Goal: Task Accomplishment & Management: Use online tool/utility

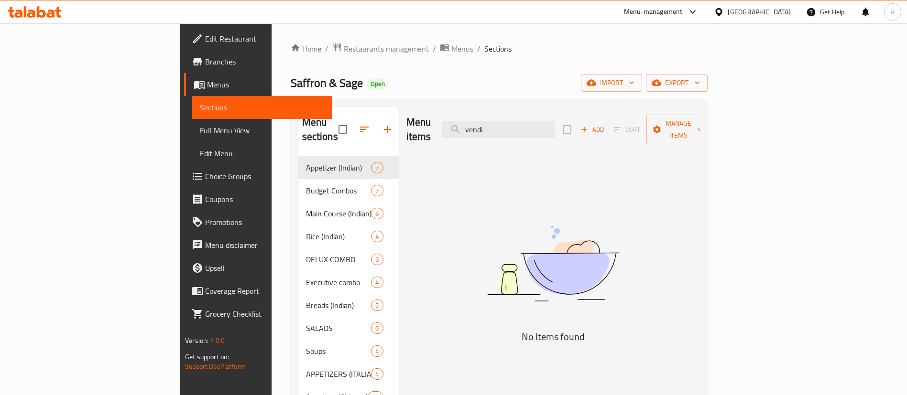
scroll to position [22, 0]
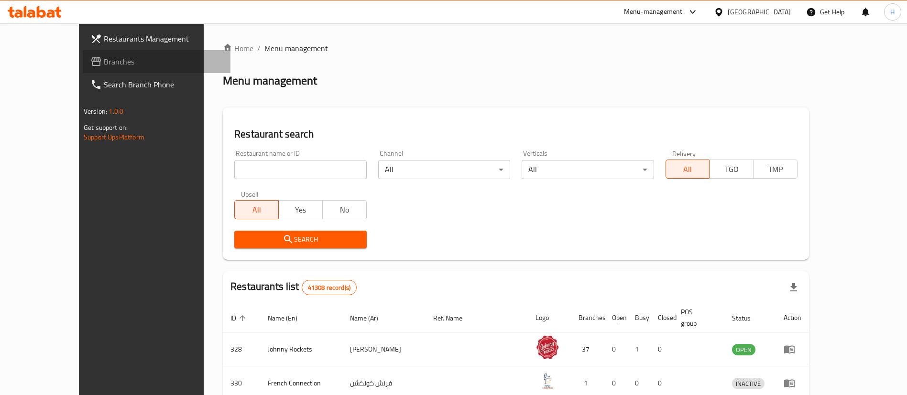
click at [104, 59] on span "Branches" at bounding box center [163, 61] width 119 height 11
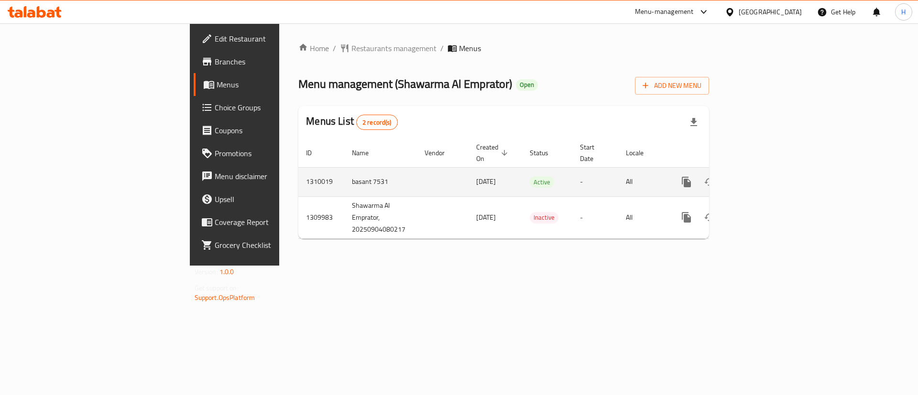
click at [761, 176] on icon "enhanced table" at bounding box center [755, 181] width 11 height 11
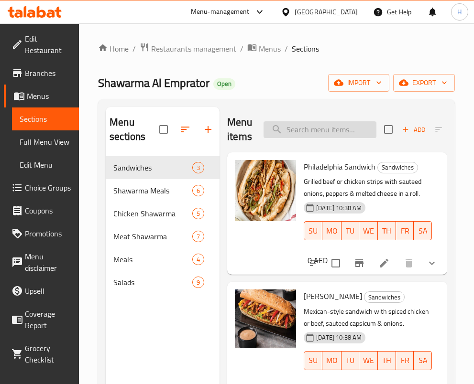
click at [300, 125] on input "search" at bounding box center [319, 129] width 113 height 17
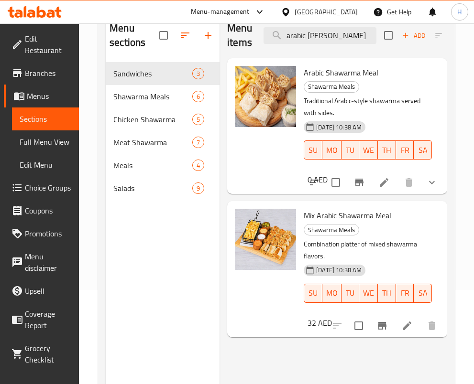
scroll to position [82, 0]
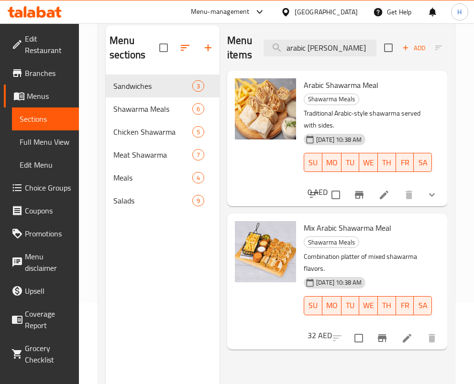
click at [430, 188] on button "show more" at bounding box center [431, 195] width 23 height 23
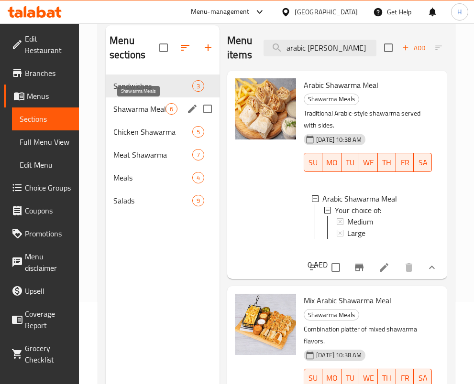
click at [136, 111] on span "Shawarma Meals" at bounding box center [139, 108] width 52 height 11
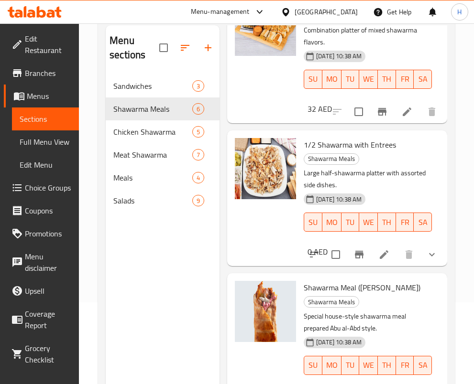
scroll to position [594, 0]
click at [158, 168] on div "Meals 4" at bounding box center [163, 177] width 114 height 23
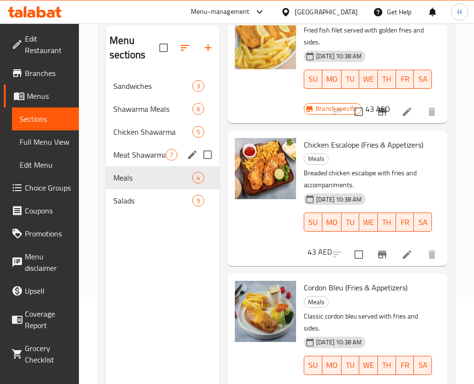
scroll to position [238, 0]
click at [149, 156] on span "Meat Shawarma" at bounding box center [139, 154] width 52 height 11
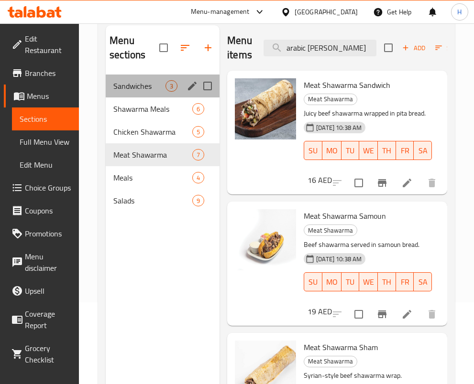
click at [129, 78] on div "Sandwiches 3" at bounding box center [163, 86] width 114 height 23
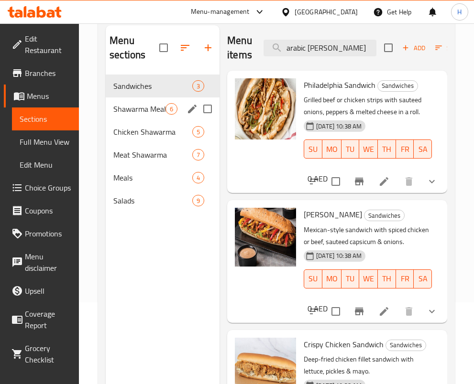
click at [131, 104] on span "Shawarma Meals" at bounding box center [139, 108] width 52 height 11
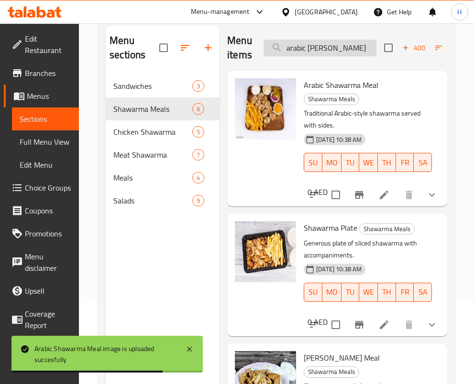
click at [348, 44] on input "arabic shaw" at bounding box center [319, 48] width 113 height 17
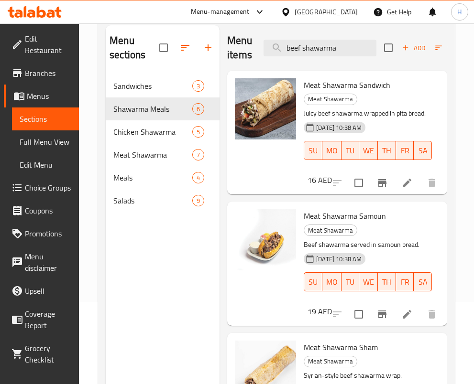
click at [259, 175] on div at bounding box center [265, 133] width 69 height 116
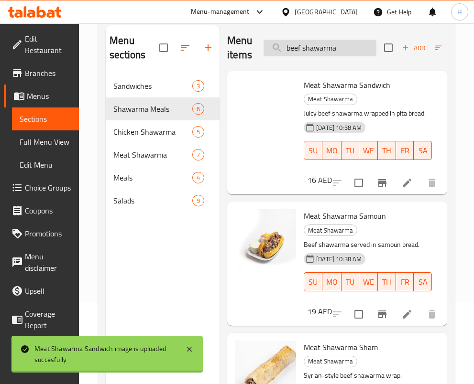
click at [351, 47] on input "beef shawarma" at bounding box center [319, 48] width 113 height 17
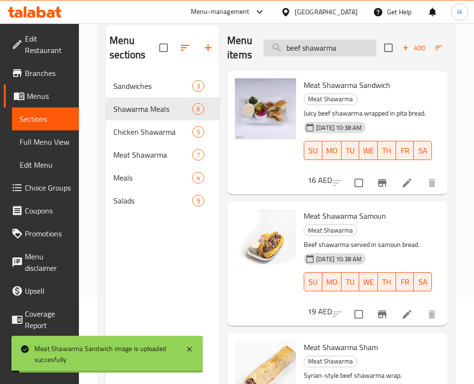
click at [351, 47] on input "beef shawarma" at bounding box center [319, 48] width 113 height 17
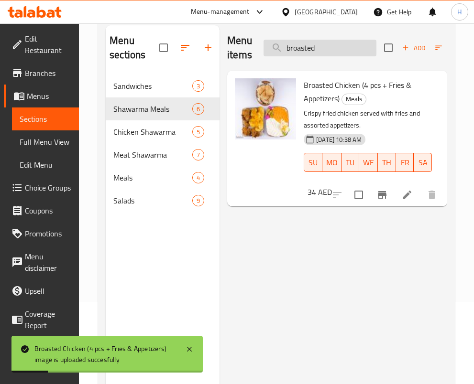
click at [311, 46] on input "broasted" at bounding box center [319, 48] width 113 height 17
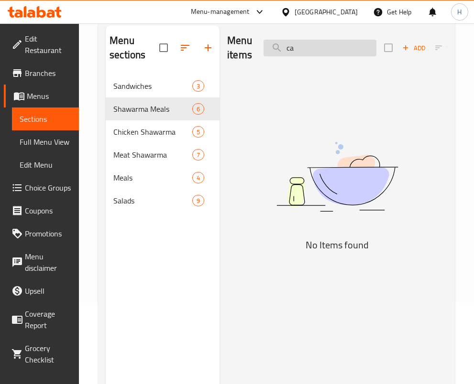
type input "c"
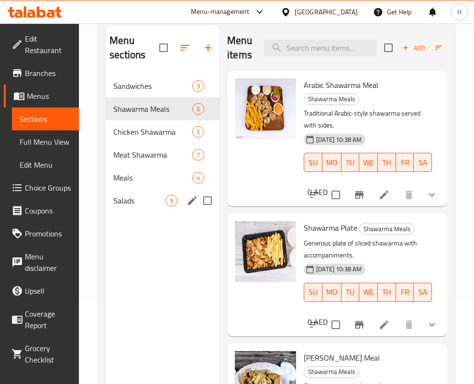
click at [136, 198] on span "Salads" at bounding box center [139, 200] width 52 height 11
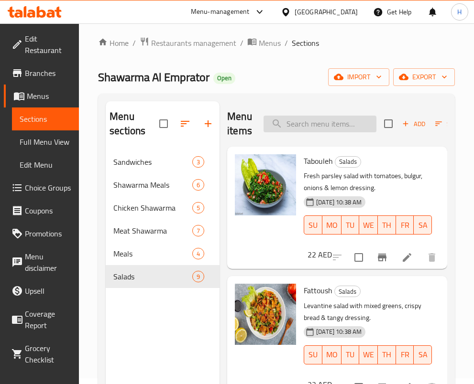
click at [308, 126] on input "search" at bounding box center [319, 124] width 113 height 17
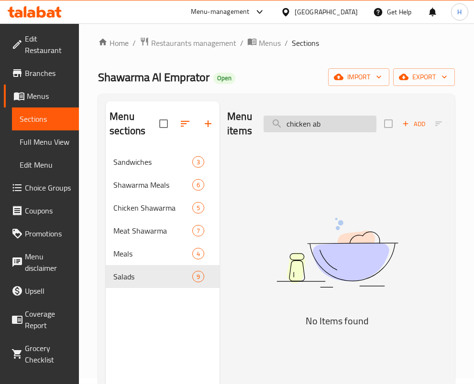
click at [326, 127] on input "chicken ab" at bounding box center [319, 124] width 113 height 17
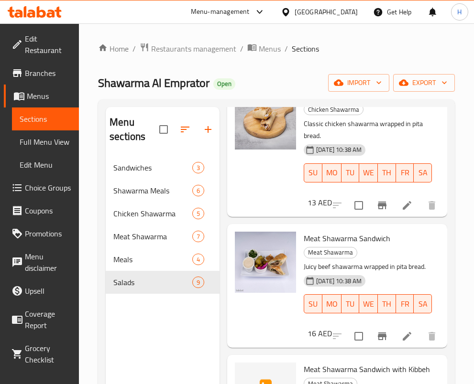
click at [435, 131] on div "Chicken Shawarma Sandwich Chicken Shawarma Classic chicken shawarma wrapped in …" at bounding box center [337, 149] width 220 height 136
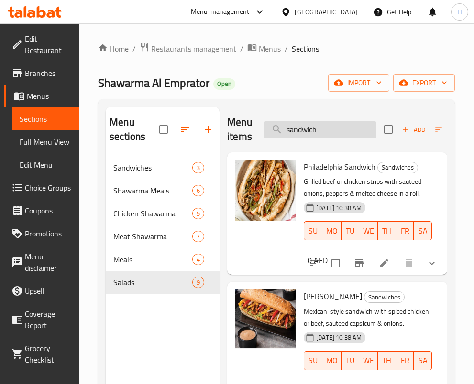
click at [362, 128] on input "sandwich" at bounding box center [319, 129] width 113 height 17
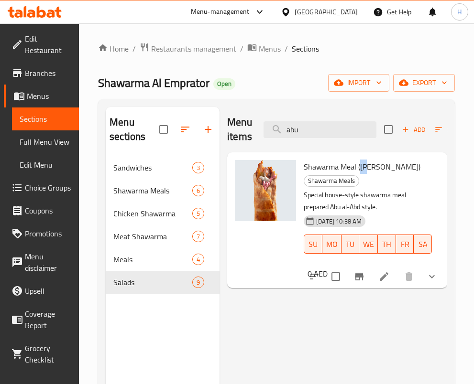
drag, startPoint x: 370, startPoint y: 168, endPoint x: 359, endPoint y: 169, distance: 11.1
click at [359, 169] on span "Shawarma Meal (Abu al-Abd)" at bounding box center [362, 167] width 117 height 14
click at [369, 184] on h6 "Shawarma Meal (Abu al-Abd) Shawarma Meals" at bounding box center [368, 173] width 128 height 27
click at [370, 167] on span "Shawarma Meal (Abu al-Abd)" at bounding box center [362, 167] width 117 height 14
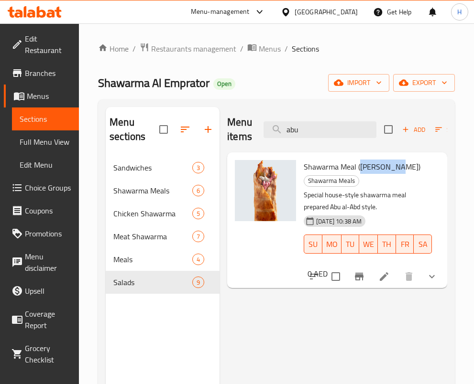
copy span "Abu al-Abd"
drag, startPoint x: 396, startPoint y: 164, endPoint x: 361, endPoint y: 166, distance: 35.0
click at [361, 166] on span "Shawarma Meal (Abu al-Abd)" at bounding box center [362, 167] width 117 height 14
click at [342, 131] on input "abu" at bounding box center [319, 129] width 113 height 17
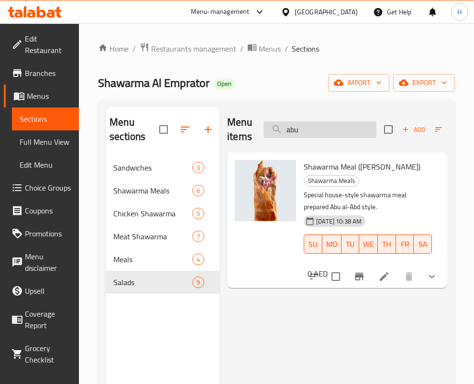
click at [342, 131] on input "abu" at bounding box center [319, 129] width 113 height 17
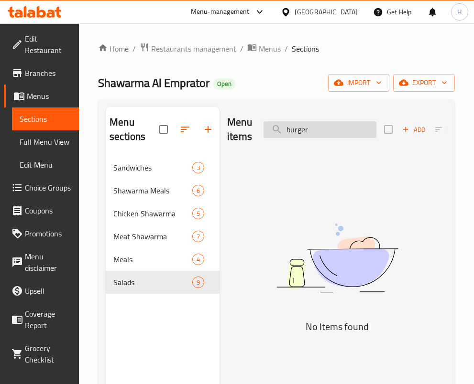
click at [336, 127] on input "burger" at bounding box center [319, 129] width 113 height 17
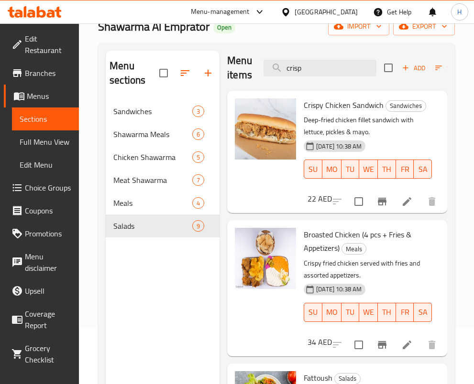
scroll to position [46, 0]
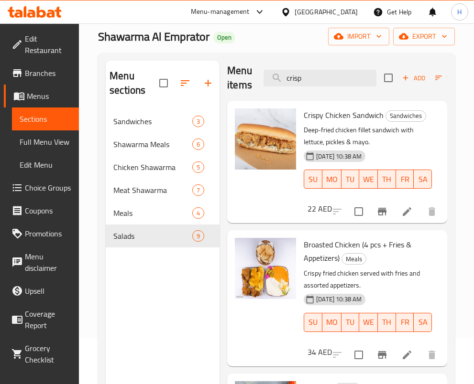
click at [375, 198] on div "04-09-2025 10:38 AM SU MO TU WE TH FR SA" at bounding box center [368, 173] width 136 height 52
click at [321, 70] on input "crisp" at bounding box center [319, 78] width 113 height 17
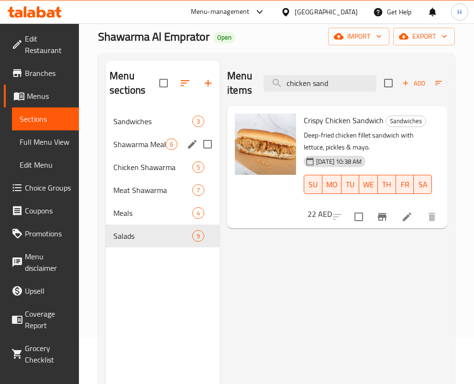
click at [160, 164] on span "Chicken Shawarma" at bounding box center [152, 167] width 79 height 11
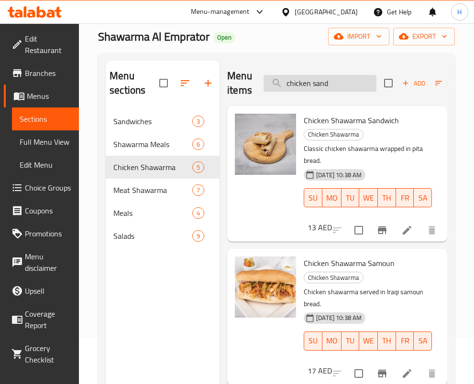
click at [344, 85] on input "chicken sand" at bounding box center [319, 83] width 113 height 17
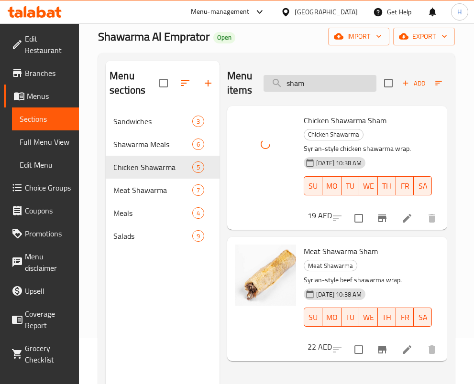
click at [368, 87] on input "sham" at bounding box center [319, 83] width 113 height 17
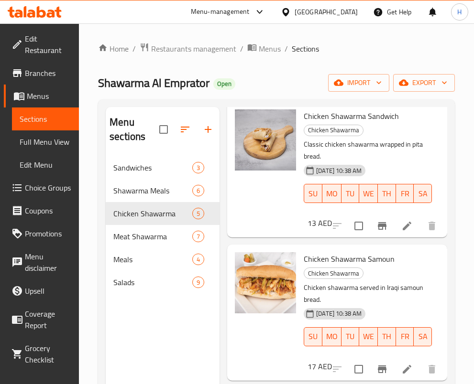
scroll to position [17, 0]
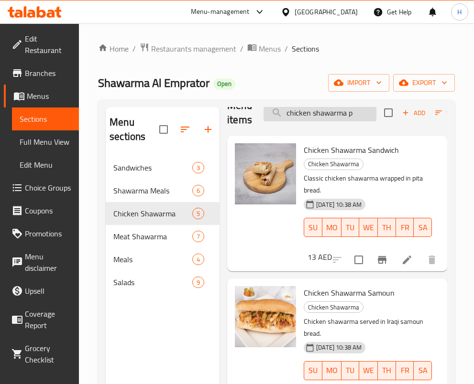
click at [370, 119] on input "chicken shawarma p" at bounding box center [319, 113] width 113 height 17
click at [370, 118] on input "chicken shawarma p" at bounding box center [319, 113] width 113 height 17
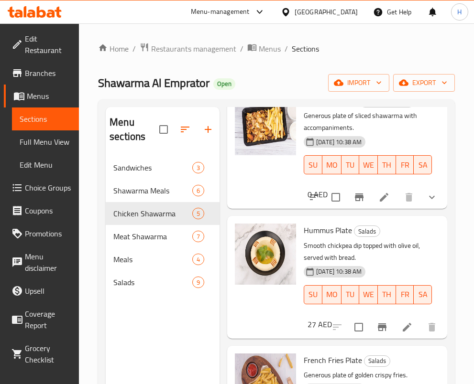
scroll to position [75, 0]
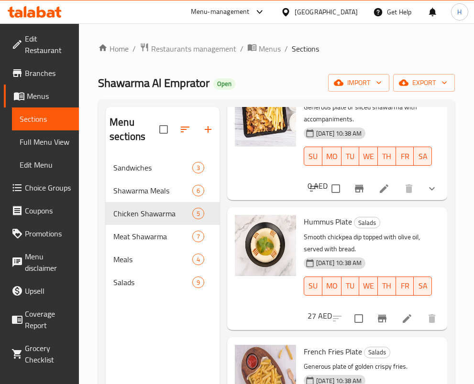
click at [426, 193] on icon "show more" at bounding box center [431, 188] width 11 height 11
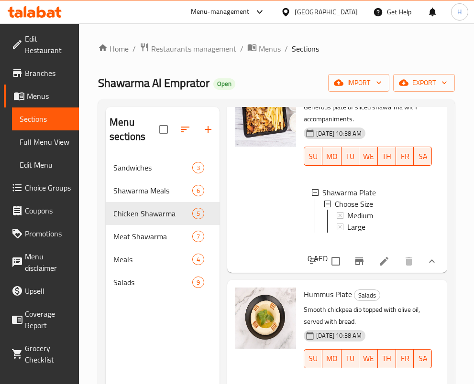
click at [426, 267] on icon "show more" at bounding box center [431, 261] width 11 height 11
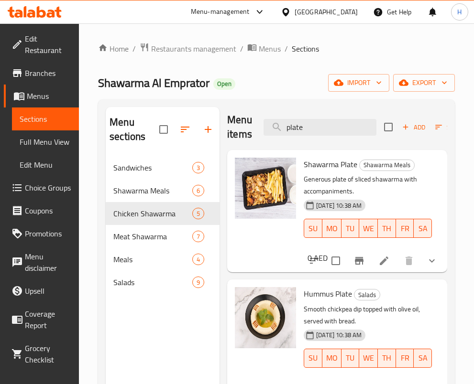
scroll to position [1, 0]
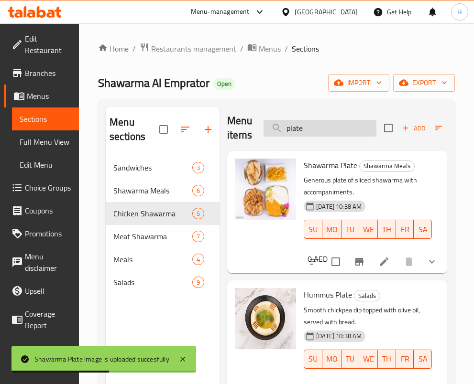
click at [320, 130] on input "plate" at bounding box center [319, 128] width 113 height 17
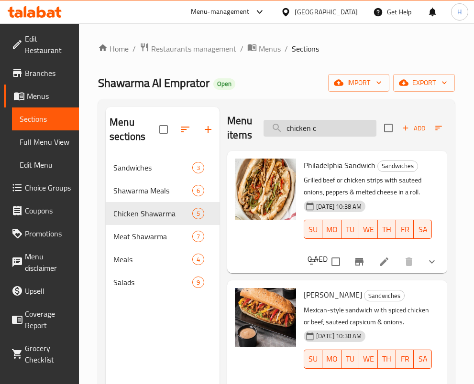
scroll to position [0, 0]
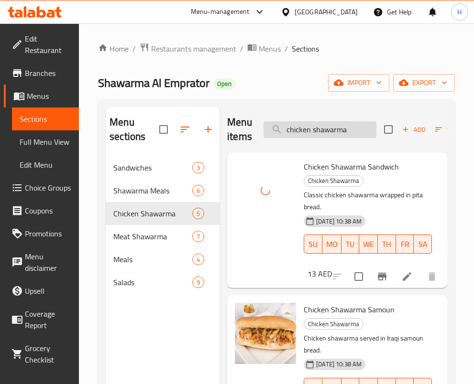
click at [317, 125] on input "chicken shawarma" at bounding box center [319, 129] width 113 height 17
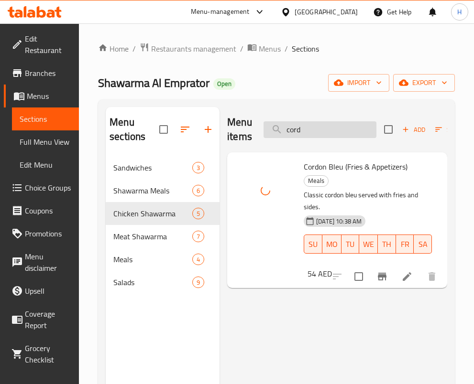
click at [317, 131] on input "cord" at bounding box center [319, 129] width 113 height 17
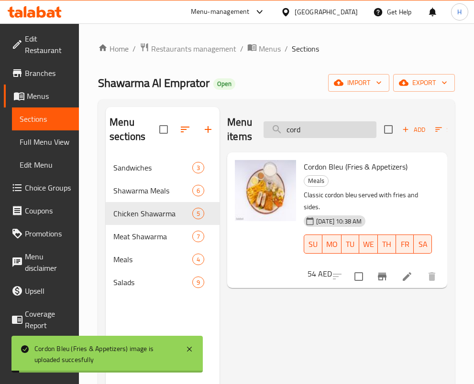
click at [317, 131] on input "cord" at bounding box center [319, 129] width 113 height 17
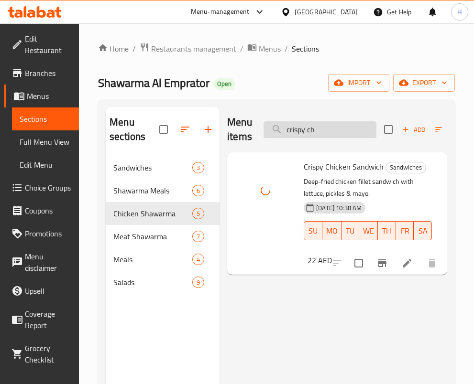
click at [297, 128] on input "crispy ch" at bounding box center [319, 129] width 113 height 17
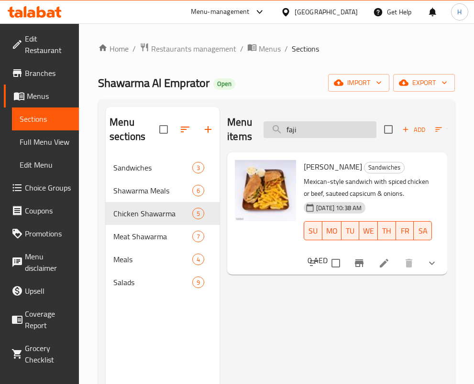
click at [340, 137] on input "faji" at bounding box center [319, 129] width 113 height 17
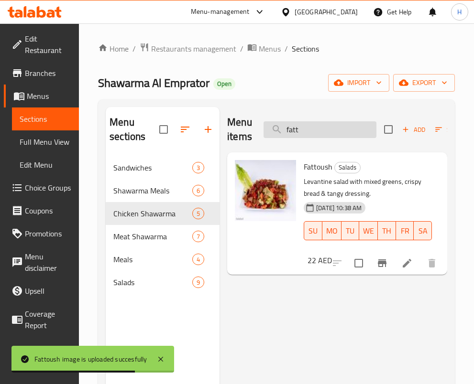
click at [336, 128] on input "fatt" at bounding box center [319, 129] width 113 height 17
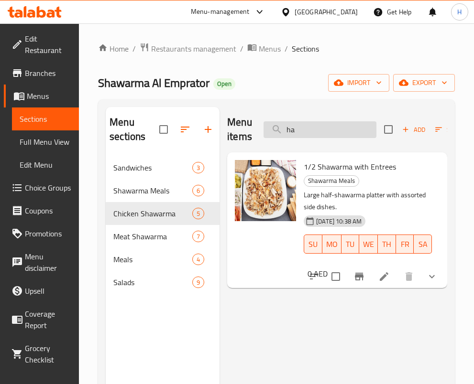
type input "h"
click at [312, 118] on div "Menu items 1/2 Add Sort Manage items" at bounding box center [337, 129] width 220 height 45
click at [315, 132] on input "1/2" at bounding box center [319, 129] width 113 height 17
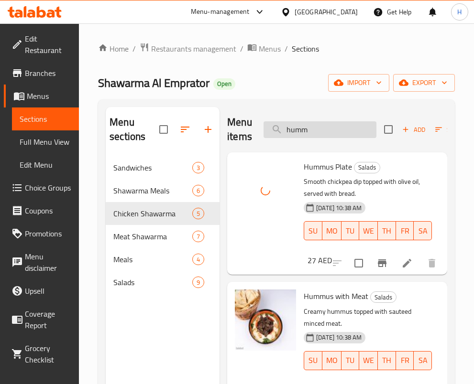
click at [336, 124] on input "humm" at bounding box center [319, 129] width 113 height 17
click at [335, 125] on input "humm" at bounding box center [319, 129] width 113 height 17
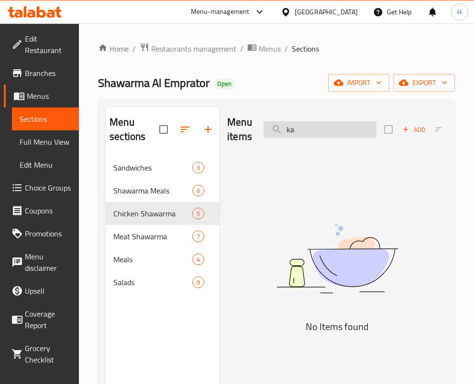
type input "k"
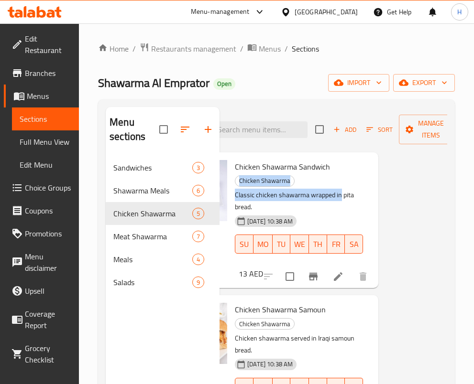
scroll to position [0, 95]
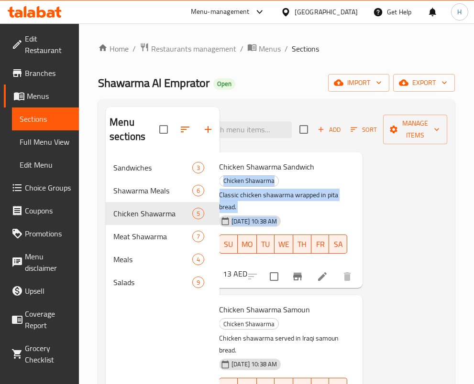
drag, startPoint x: 436, startPoint y: 173, endPoint x: 435, endPoint y: 216, distance: 43.5
click at [435, 216] on div "Menu items Add Sort Manage items Chicken Shawarma Sandwich Chicken Shawarma Cla…" at bounding box center [333, 299] width 228 height 384
click at [424, 205] on div "Menu items Add Sort Manage items Chicken Shawarma Sandwich Chicken Shawarma Cla…" at bounding box center [333, 299] width 228 height 384
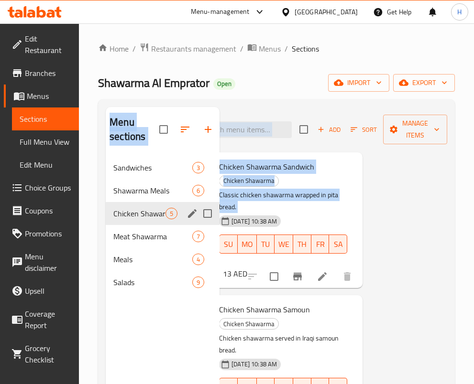
scroll to position [0, 0]
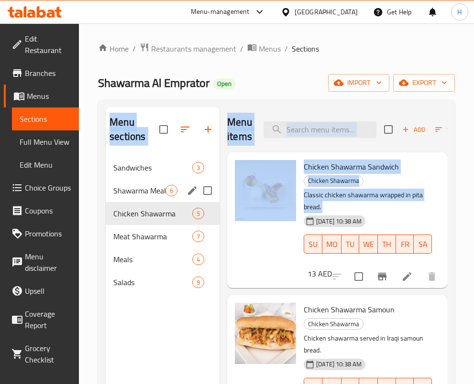
drag, startPoint x: 424, startPoint y: 205, endPoint x: 172, endPoint y: 200, distance: 252.4
click at [172, 200] on div "Menu sections Sandwiches 3 Shawarma Meals 6 Chicken Shawarma 5 Meat Shawarma 7 …" at bounding box center [276, 299] width 341 height 384
click at [408, 202] on p "Classic chicken shawarma wrapped in pita bread." at bounding box center [368, 201] width 128 height 24
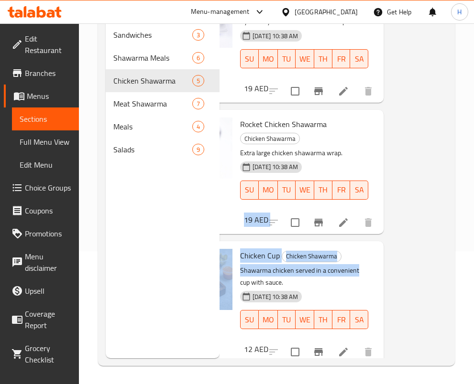
scroll to position [327, 95]
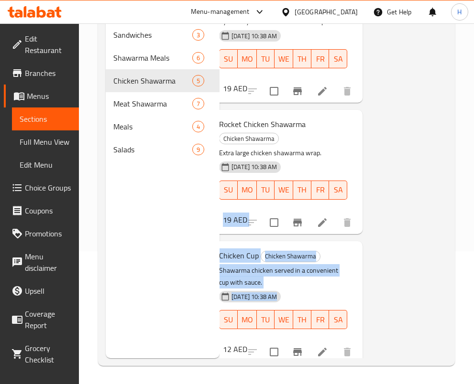
drag, startPoint x: 435, startPoint y: 234, endPoint x: 436, endPoint y: 299, distance: 65.5
click at [436, 299] on div "Menu items Add Sort Manage items Chicken Shawarma Sandwich Chicken Shawarma Cla…" at bounding box center [333, 166] width 228 height 384
click at [433, 293] on div "Menu items Add Sort Manage items Chicken Shawarma Sandwich Chicken Shawarma Cla…" at bounding box center [333, 166] width 228 height 384
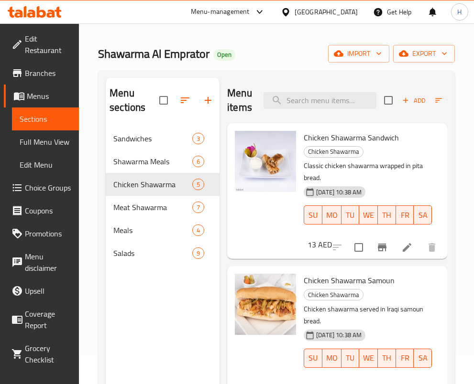
scroll to position [28, 0]
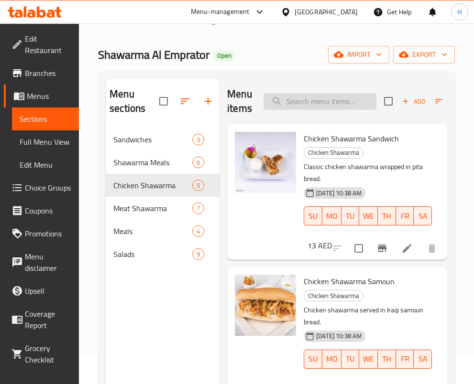
click at [317, 101] on input "search" at bounding box center [319, 101] width 113 height 17
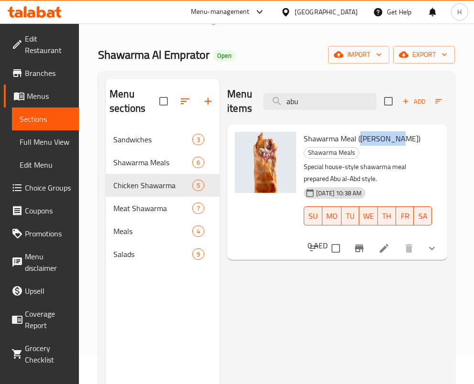
drag, startPoint x: 396, startPoint y: 135, endPoint x: 361, endPoint y: 139, distance: 35.1
click at [361, 139] on span "Shawarma Meal (Abu al-Abd)" at bounding box center [362, 138] width 117 height 14
copy span "Abu al-Abd"
click at [315, 98] on input "abu" at bounding box center [319, 101] width 113 height 17
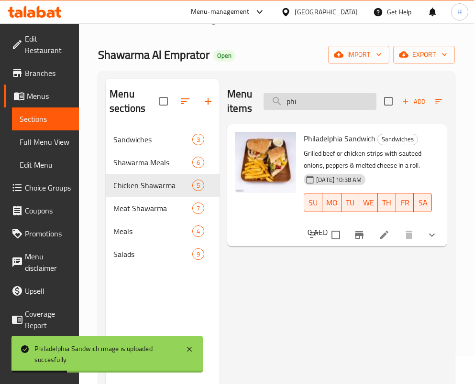
click at [335, 108] on input "phi" at bounding box center [319, 101] width 113 height 17
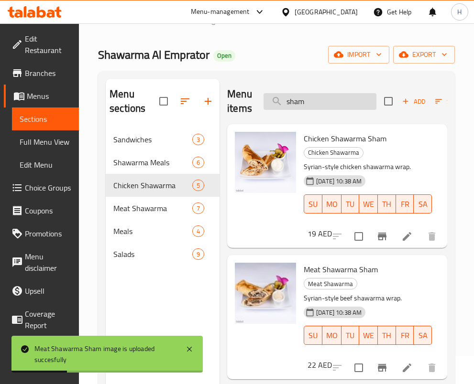
click at [307, 104] on input "sham" at bounding box center [319, 101] width 113 height 17
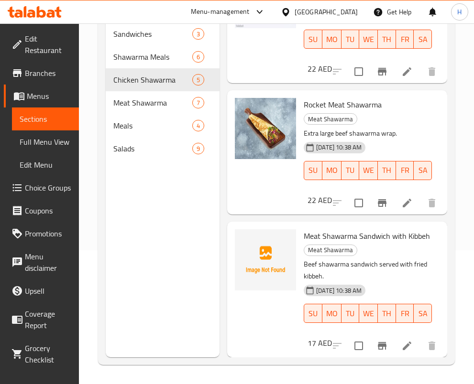
scroll to position [345, 0]
click at [348, 229] on span "Meat Shawarma Sandwich with Kibbeh" at bounding box center [367, 236] width 126 height 14
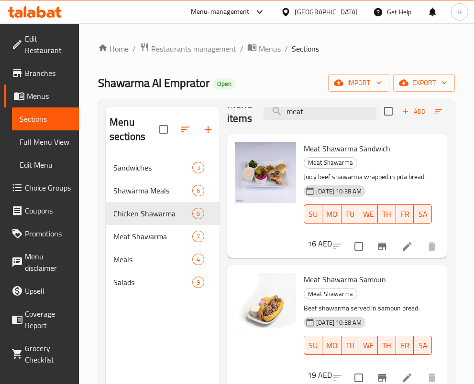
scroll to position [1, 0]
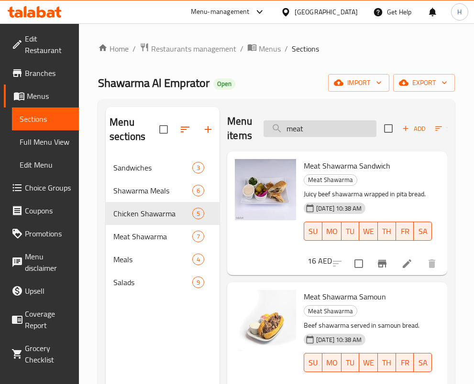
click at [330, 134] on input "meat" at bounding box center [319, 128] width 113 height 17
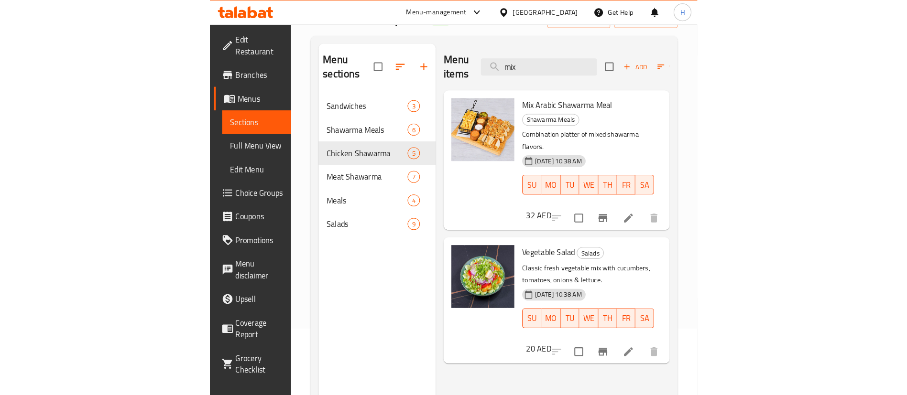
scroll to position [63, 0]
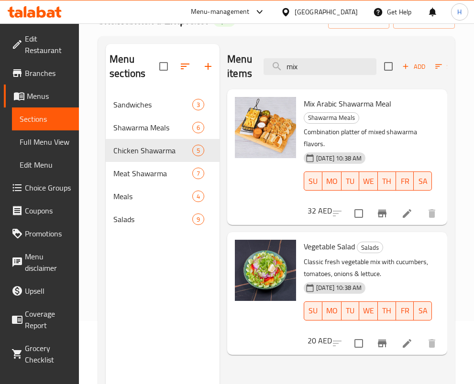
drag, startPoint x: 386, startPoint y: 128, endPoint x: 356, endPoint y: 98, distance: 42.9
click at [386, 128] on p "Combination platter of mixed shawarma flavors." at bounding box center [368, 138] width 128 height 24
click at [327, 70] on input "mix" at bounding box center [319, 66] width 113 height 17
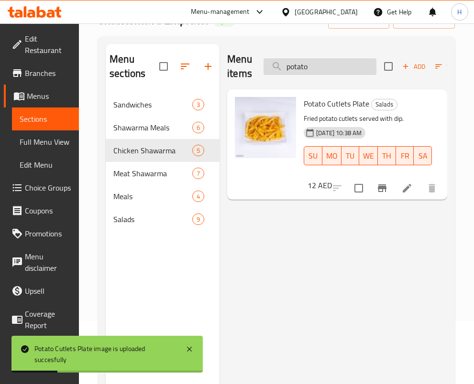
click at [331, 62] on input "potato" at bounding box center [319, 66] width 113 height 17
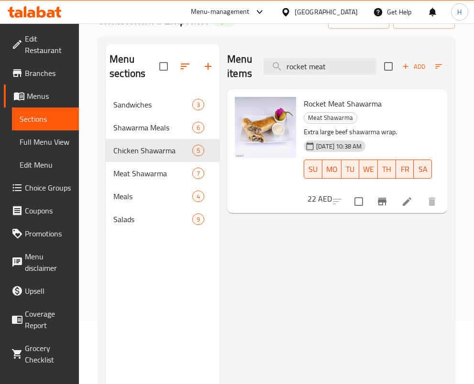
click at [337, 50] on div "Menu items rocket meat Add Sort Manage items" at bounding box center [337, 66] width 220 height 45
click at [337, 65] on input "rocket meat" at bounding box center [319, 66] width 113 height 17
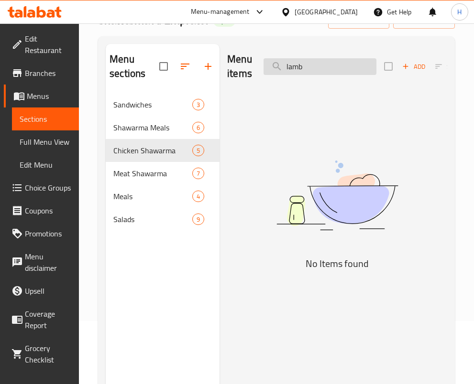
click at [324, 62] on input "lamb" at bounding box center [319, 66] width 113 height 17
type input "s"
click at [326, 76] on div "Menu items burger Add Sort Manage items" at bounding box center [337, 66] width 220 height 45
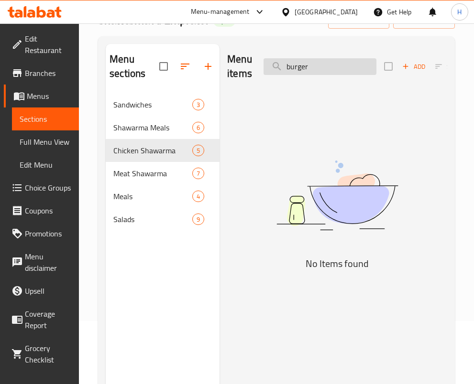
click at [326, 69] on input "burger" at bounding box center [319, 66] width 113 height 17
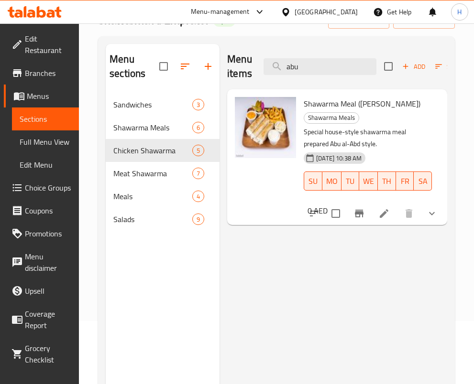
drag, startPoint x: 311, startPoint y: 280, endPoint x: 305, endPoint y: 175, distance: 105.4
click at [311, 281] on div "Menu items abu Add Sort Manage items Shawarma Meal (Abu al-Abd) Shawarma Meals …" at bounding box center [333, 236] width 228 height 384
click at [316, 66] on input "abu" at bounding box center [319, 66] width 113 height 17
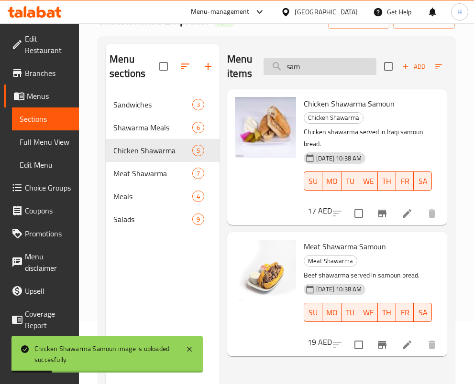
click at [328, 60] on input "sam" at bounding box center [319, 66] width 113 height 17
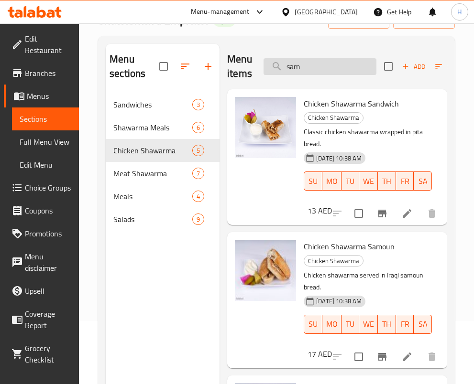
click at [320, 64] on input "sam" at bounding box center [319, 66] width 113 height 17
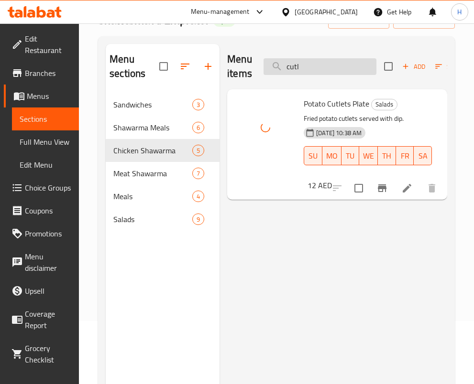
click at [326, 65] on input "cutl" at bounding box center [319, 66] width 113 height 17
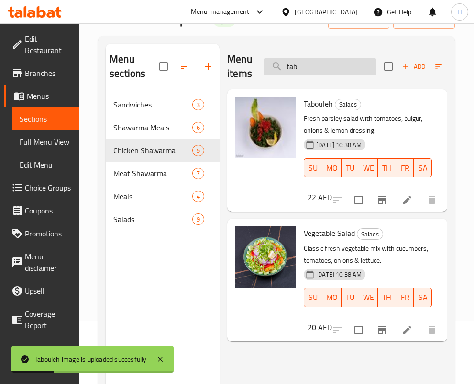
click at [314, 72] on input "tab" at bounding box center [319, 66] width 113 height 17
click at [315, 73] on input "tab" at bounding box center [319, 66] width 113 height 17
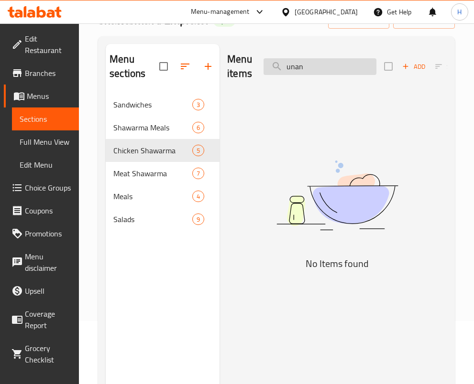
click at [312, 66] on input "unan" at bounding box center [319, 66] width 113 height 17
click at [326, 69] on input "wedge" at bounding box center [319, 66] width 113 height 17
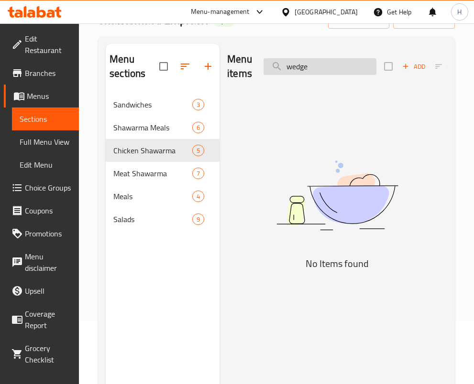
click at [326, 69] on input "wedge" at bounding box center [319, 66] width 113 height 17
click at [326, 69] on input "ودج" at bounding box center [319, 66] width 113 height 17
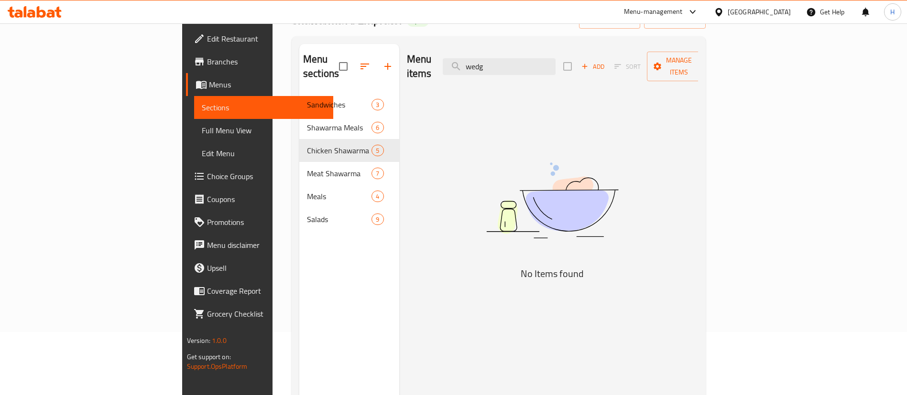
type input "wedg"
